Goal: Download file/media

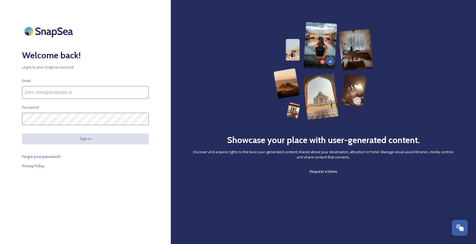
click at [62, 95] on input at bounding box center [85, 92] width 127 height 13
type input "[EMAIL_ADDRESS][DOMAIN_NAME]"
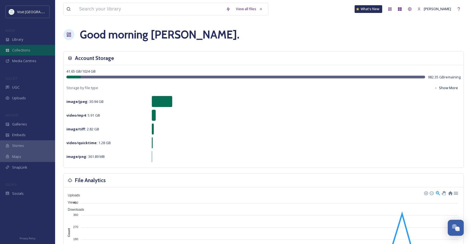
click at [16, 51] on span "Collections" at bounding box center [21, 50] width 18 height 5
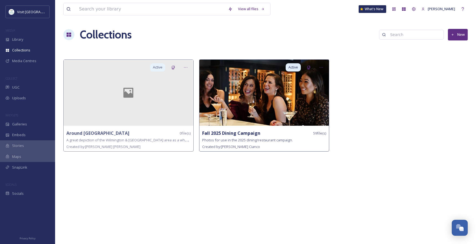
click at [251, 121] on img at bounding box center [264, 93] width 130 height 66
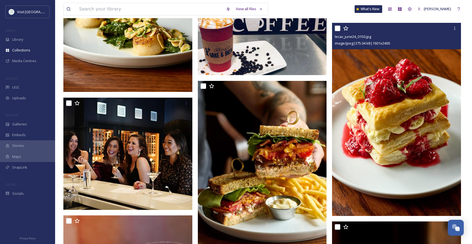
scroll to position [1256, 0]
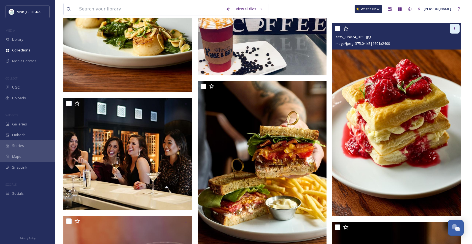
click at [454, 28] on icon at bounding box center [454, 28] width 4 height 4
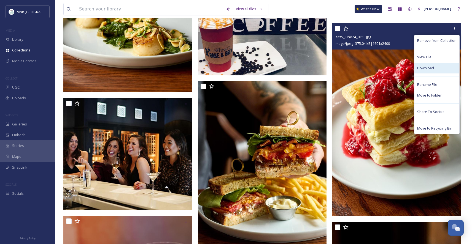
click at [427, 68] on span "Download" at bounding box center [425, 68] width 17 height 5
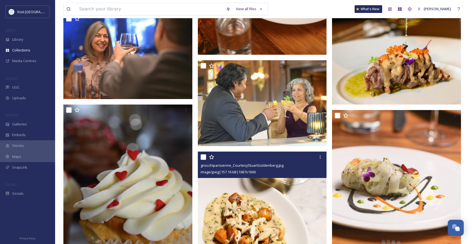
scroll to position [2697, 0]
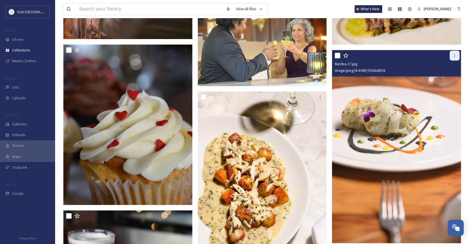
click at [455, 56] on icon at bounding box center [454, 55] width 4 height 4
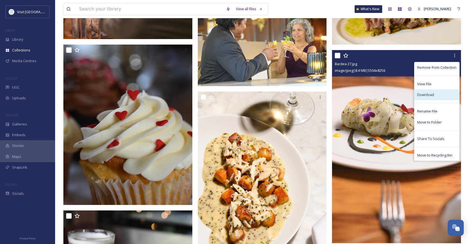
click at [429, 95] on span "Download" at bounding box center [425, 94] width 17 height 5
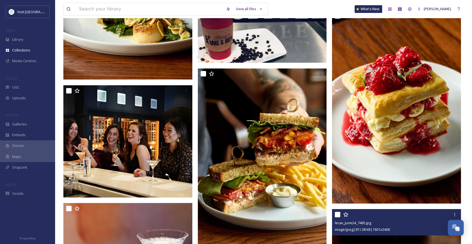
scroll to position [1246, 0]
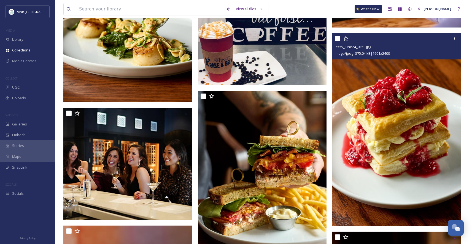
click at [382, 111] on img at bounding box center [396, 129] width 129 height 193
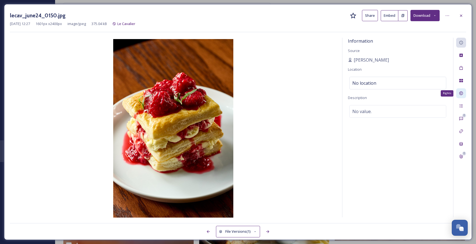
click at [460, 92] on icon at bounding box center [461, 93] width 4 height 4
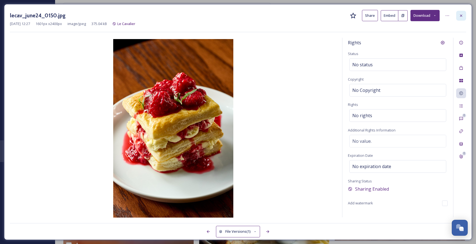
click at [463, 16] on icon at bounding box center [461, 15] width 4 height 4
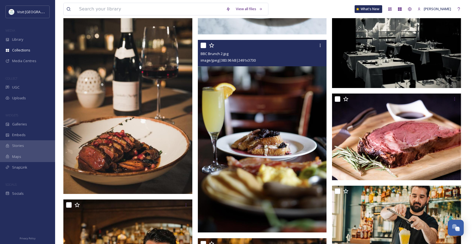
scroll to position [1883, 0]
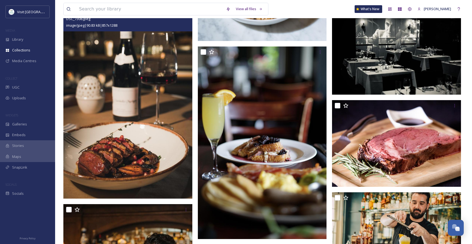
click at [129, 120] on img at bounding box center [127, 102] width 129 height 194
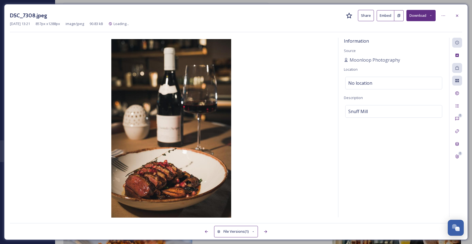
scroll to position [1683, 0]
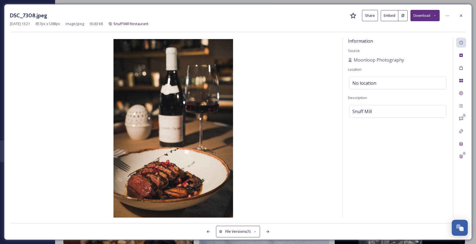
click at [427, 14] on button "Download" at bounding box center [424, 15] width 29 height 11
click at [418, 26] on span "Download Original (857 x 1288)" at bounding box center [411, 28] width 50 height 5
click at [460, 94] on icon at bounding box center [461, 94] width 4 height 4
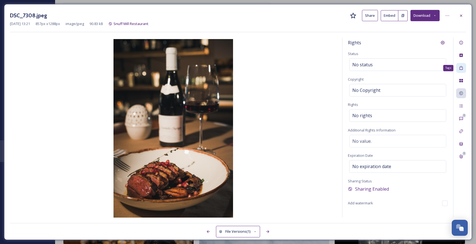
click at [460, 68] on icon at bounding box center [461, 68] width 4 height 4
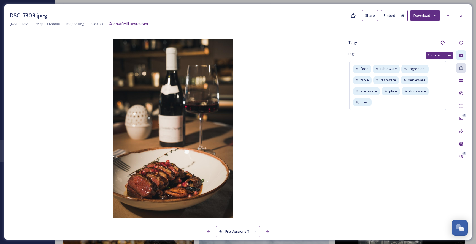
click at [460, 54] on icon at bounding box center [461, 55] width 3 height 3
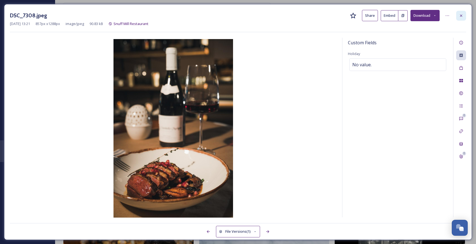
click at [460, 15] on icon at bounding box center [461, 15] width 4 height 4
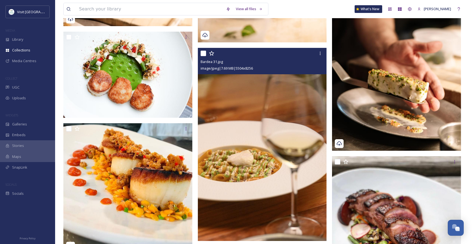
scroll to position [731, 0]
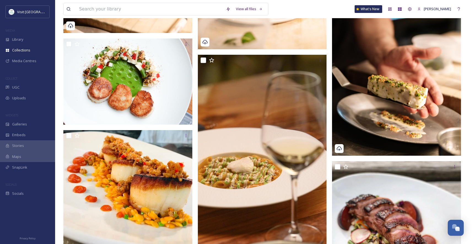
click at [396, 93] on img at bounding box center [396, 59] width 129 height 193
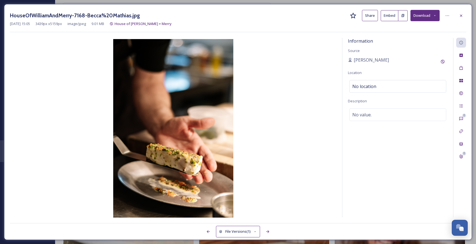
click at [431, 14] on button "Download" at bounding box center [424, 15] width 29 height 11
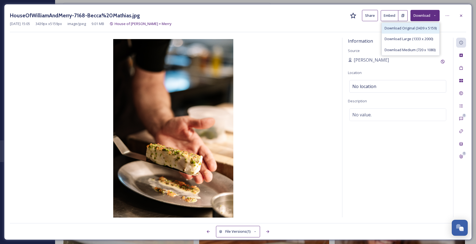
click at [395, 27] on span "Download Original (3439 x 5159)" at bounding box center [411, 28] width 52 height 5
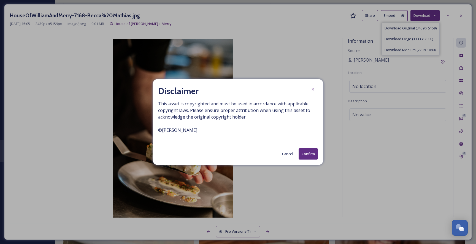
click at [305, 154] on button "Confirm" at bounding box center [308, 153] width 19 height 11
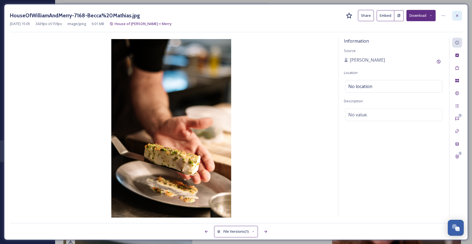
scroll to position [743, 0]
click at [456, 16] on icon at bounding box center [457, 15] width 4 height 4
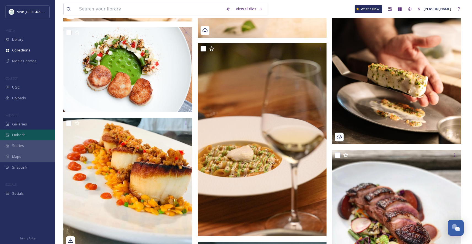
click at [20, 135] on span "Embeds" at bounding box center [18, 135] width 13 height 5
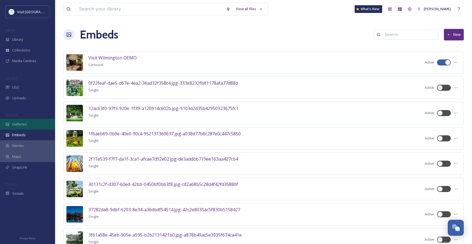
click at [18, 125] on span "Galleries" at bounding box center [19, 124] width 15 height 5
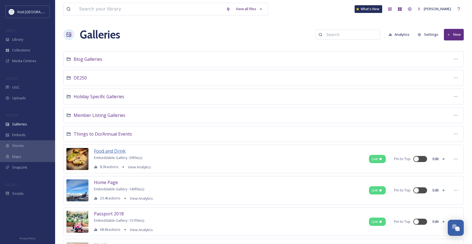
click at [112, 152] on span "Food and Drink" at bounding box center [110, 151] width 32 height 6
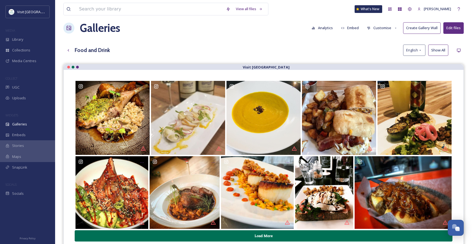
scroll to position [6, 0]
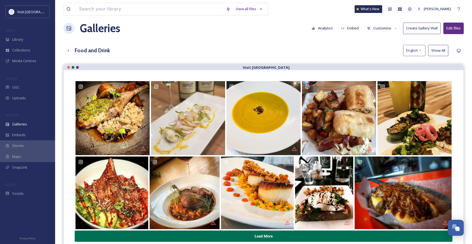
click at [353, 29] on button "Embed" at bounding box center [349, 28] width 23 height 11
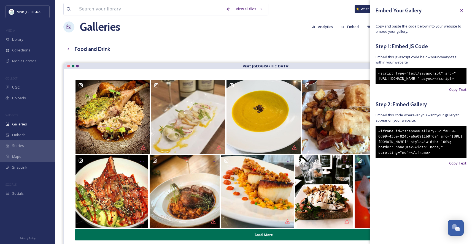
scroll to position [7, 0]
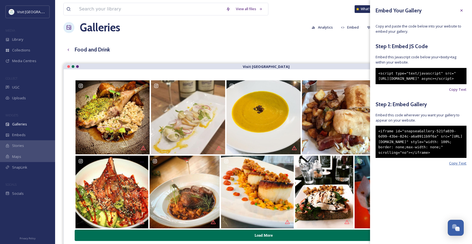
click at [459, 166] on span "Copy Text" at bounding box center [457, 163] width 17 height 5
click at [456, 166] on span "Copy Text" at bounding box center [457, 163] width 17 height 5
drag, startPoint x: 463, startPoint y: 9, endPoint x: 457, endPoint y: 4, distance: 7.8
click at [463, 9] on icon at bounding box center [461, 10] width 4 height 4
